Goal: Check status: Check status

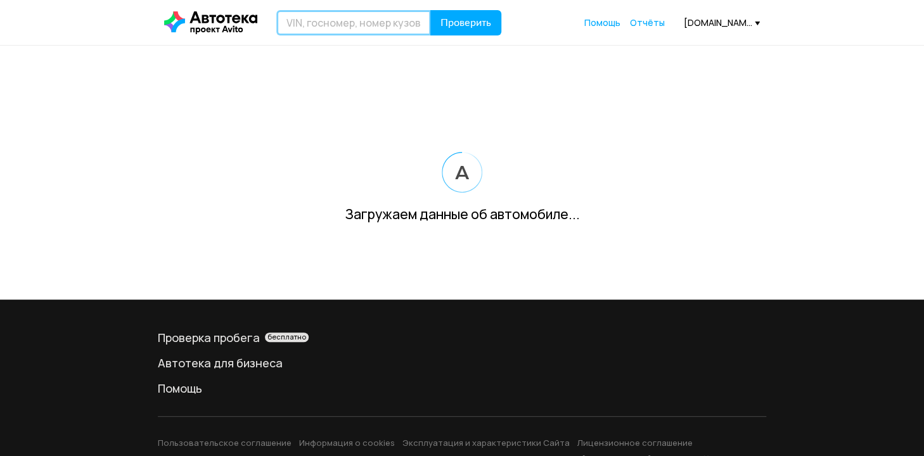
drag, startPoint x: 0, startPoint y: 0, endPoint x: 398, endPoint y: 27, distance: 398.8
click at [401, 29] on input "text" at bounding box center [353, 22] width 155 height 25
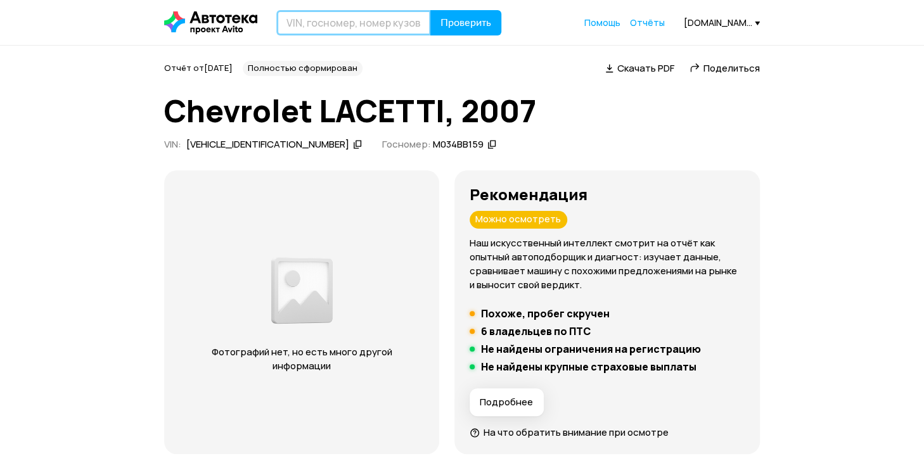
type input "J"
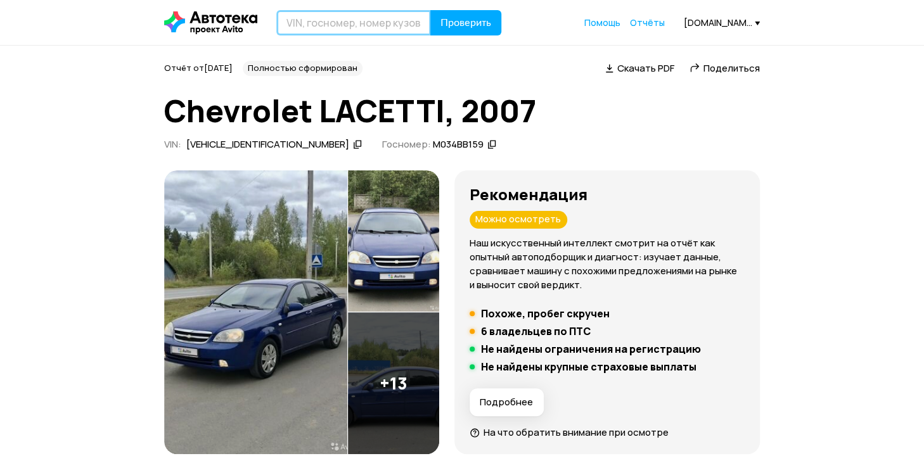
type input "О"
type input "В975КО196"
click at [430, 10] on button "Проверить" at bounding box center [465, 22] width 71 height 25
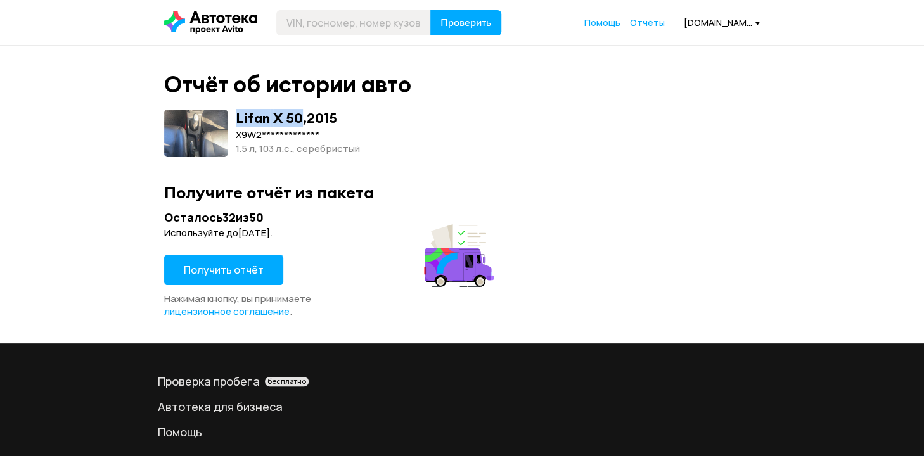
drag, startPoint x: 236, startPoint y: 117, endPoint x: 298, endPoint y: 116, distance: 62.1
click at [298, 116] on div "Lifan X 50 , 2015" at bounding box center [286, 118] width 101 height 16
copy div "Lifan X 50"
